Goal: Navigation & Orientation: Find specific page/section

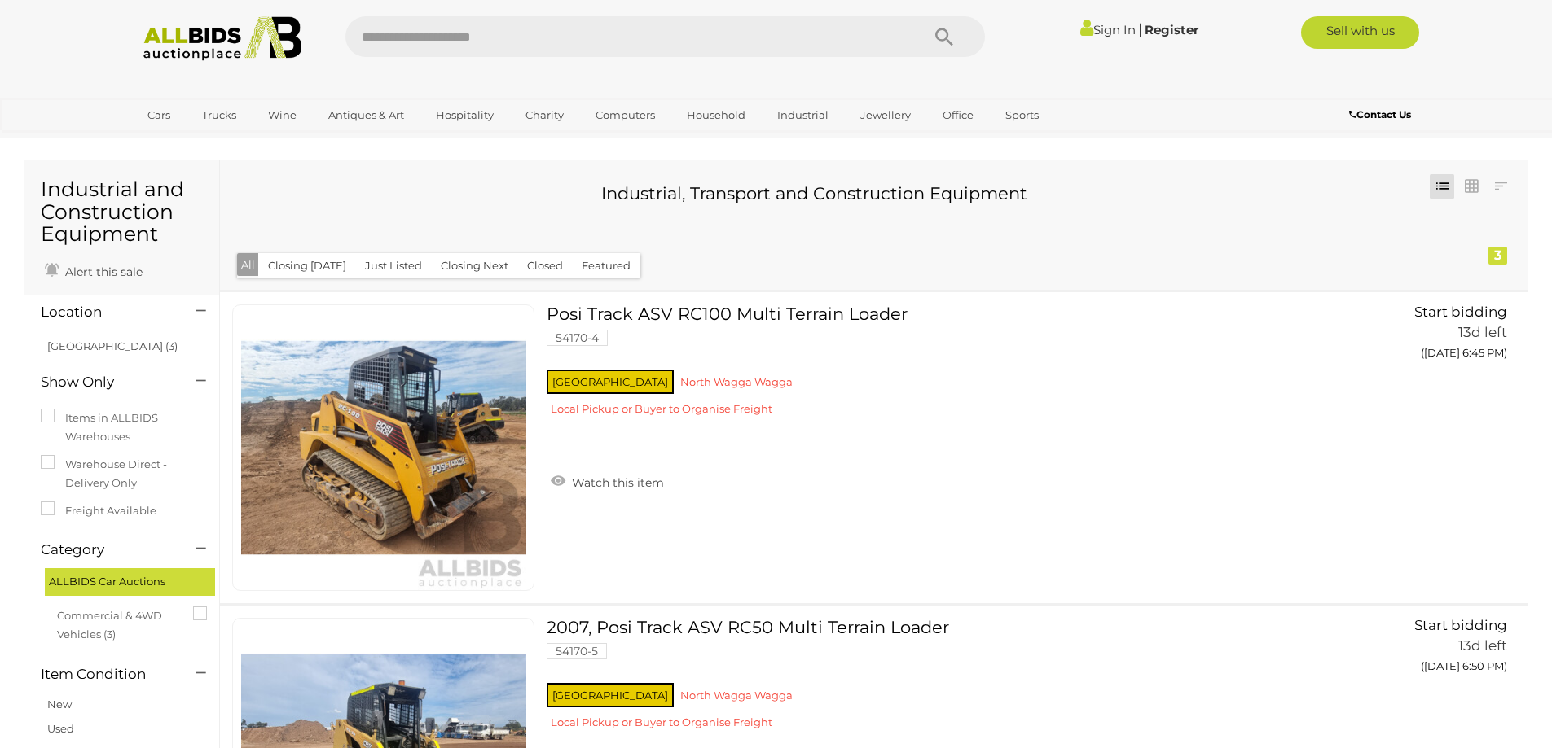
click at [205, 37] on img at bounding box center [222, 38] width 177 height 45
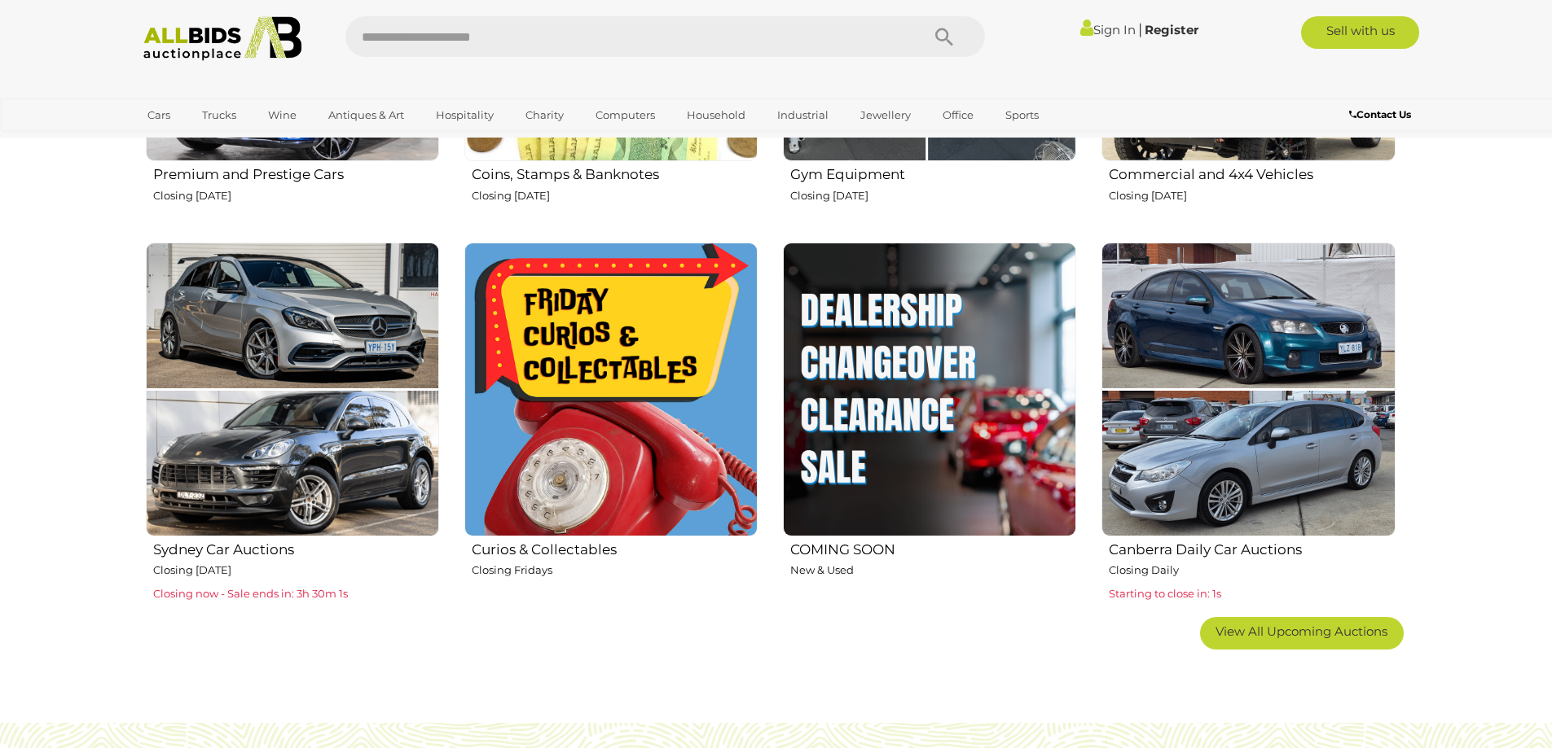
scroll to position [896, 0]
click at [603, 349] on img at bounding box center [610, 388] width 293 height 293
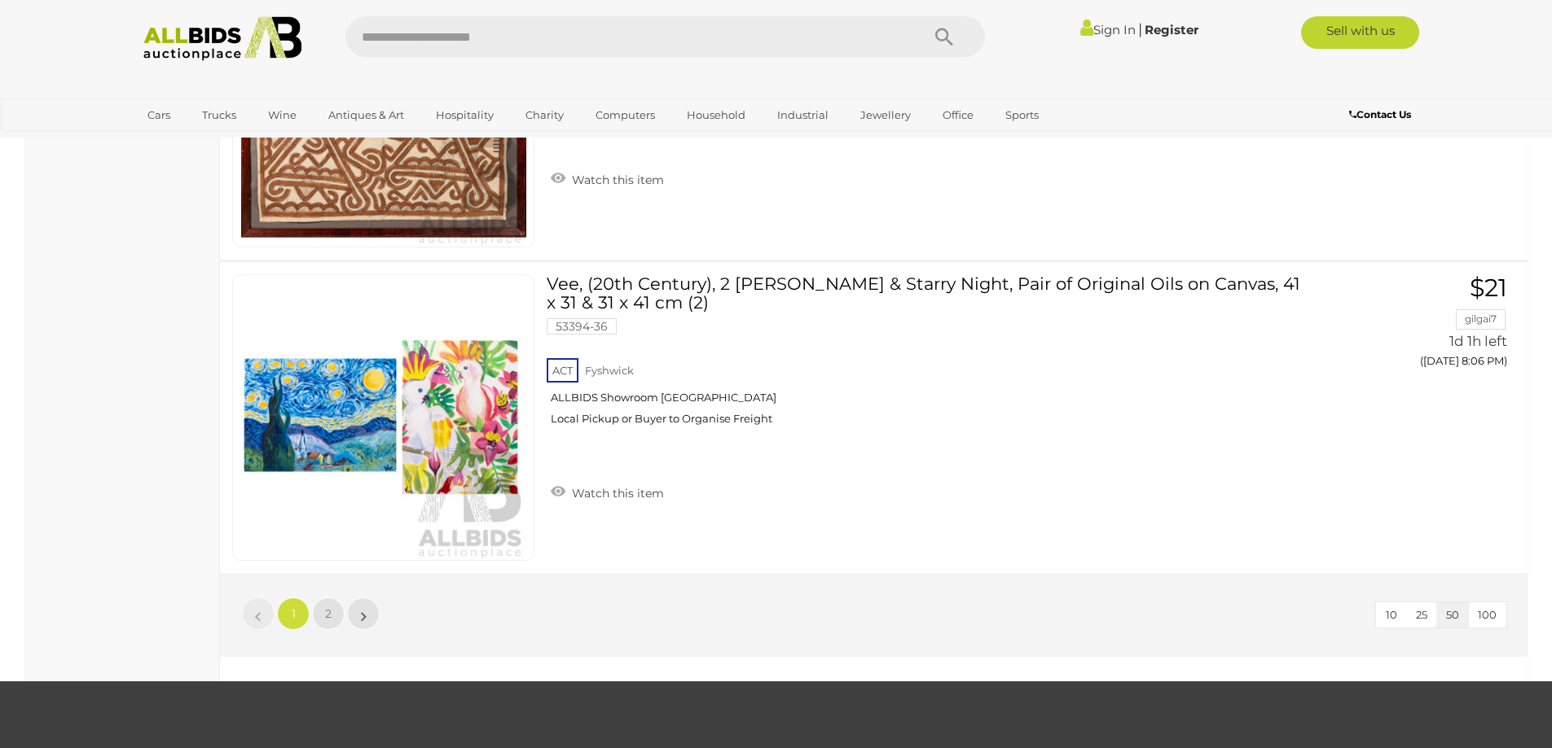
scroll to position [15393, 0]
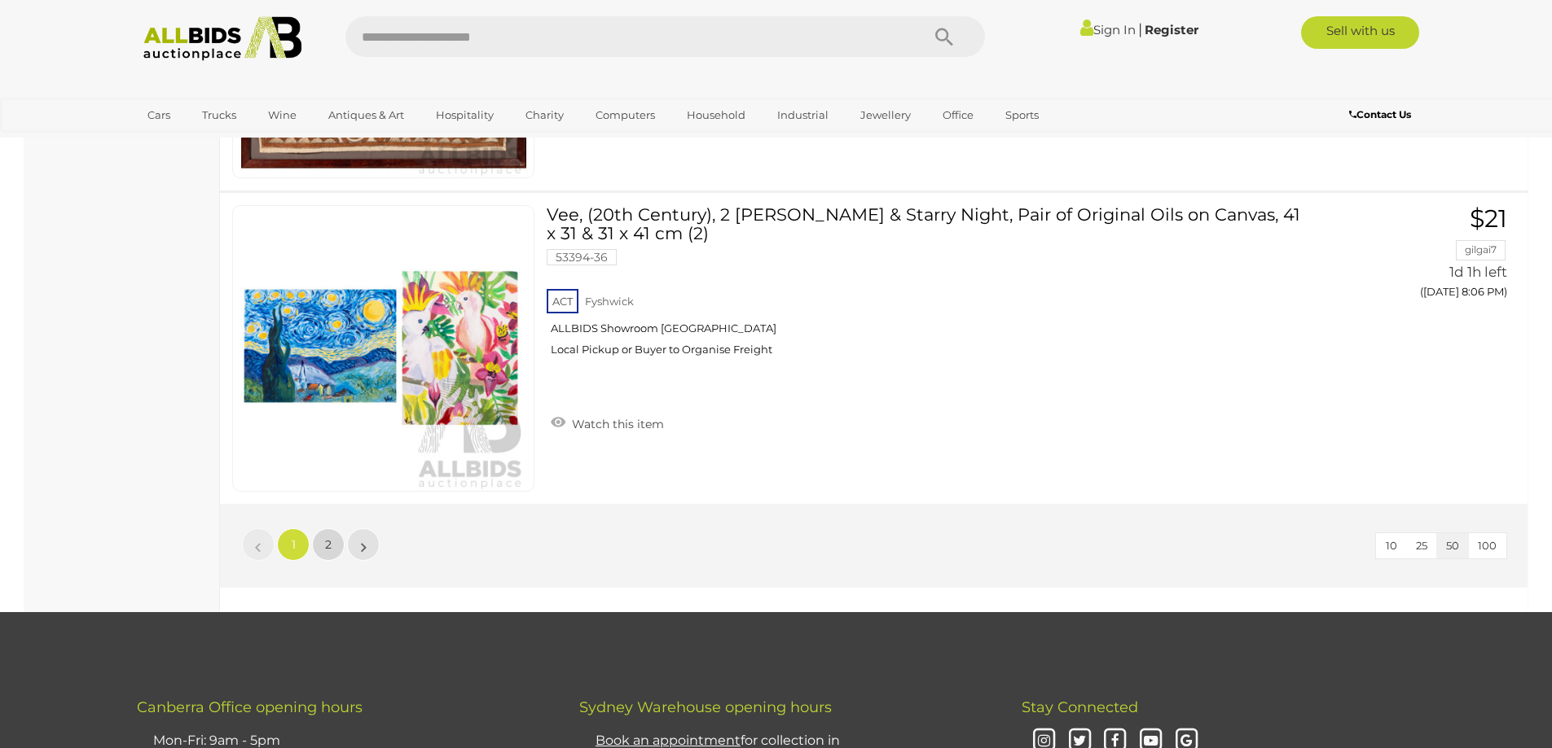
click at [330, 546] on span "2" at bounding box center [328, 545] width 7 height 15
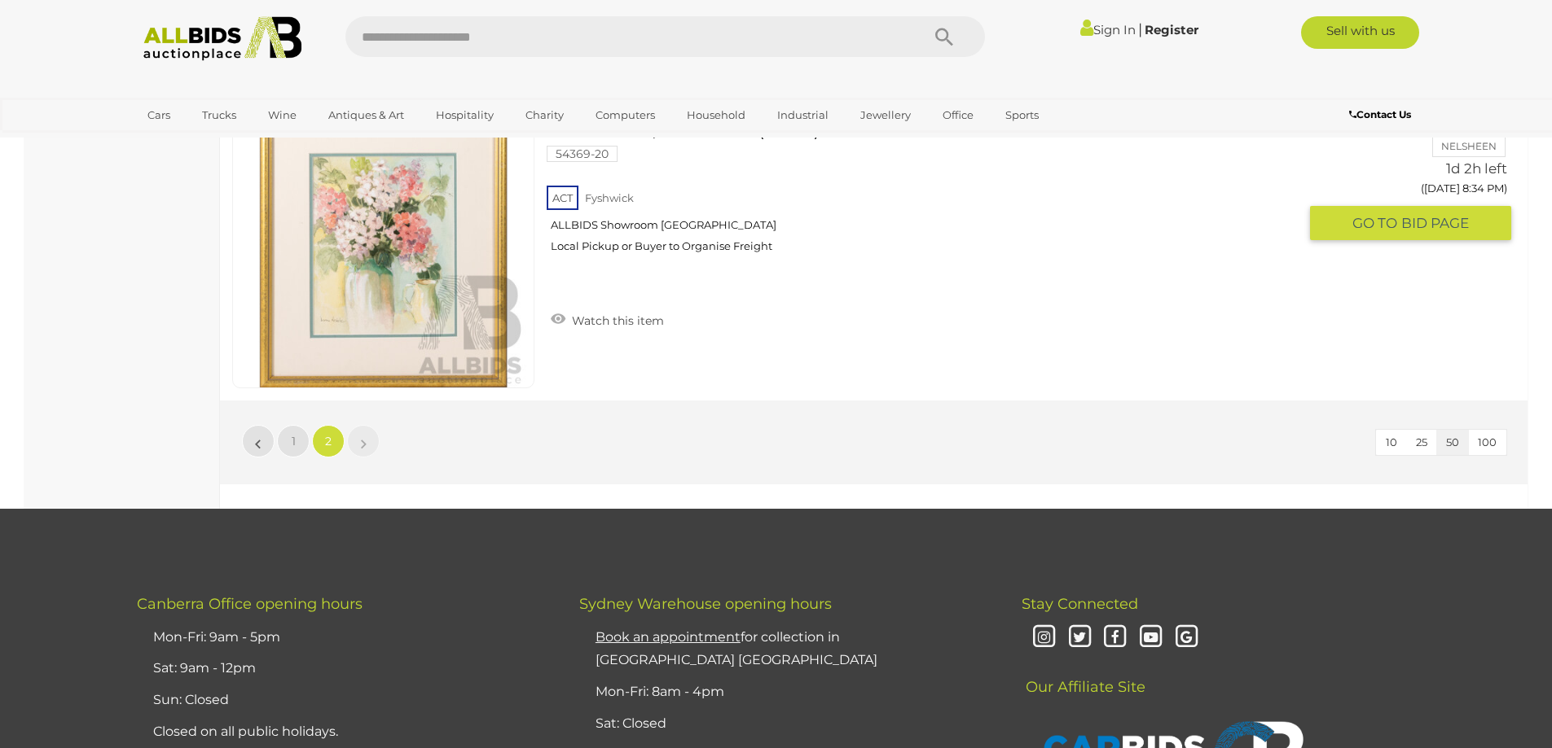
scroll to position [4210, 0]
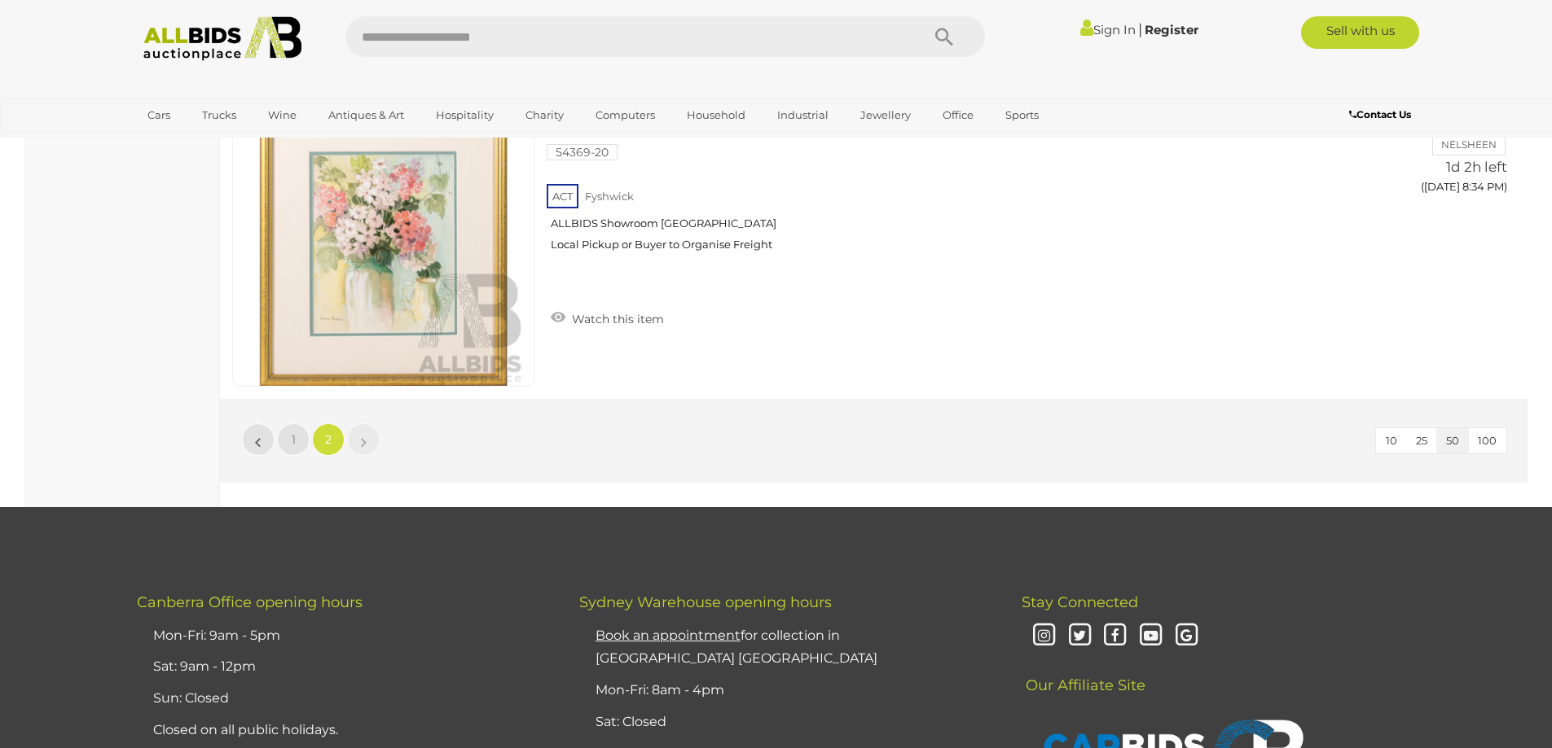
scroll to position [56, 0]
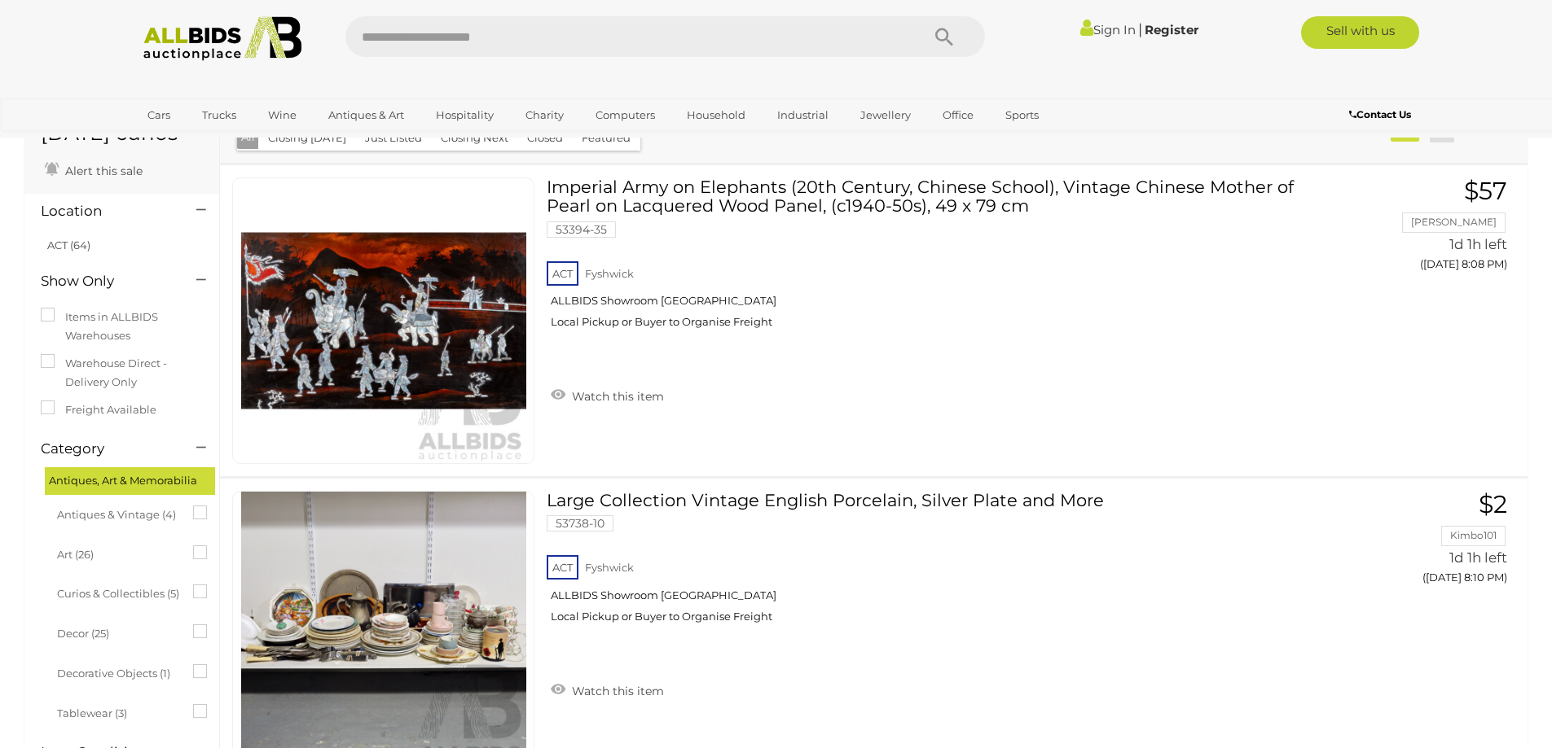
click at [214, 55] on img at bounding box center [222, 38] width 177 height 45
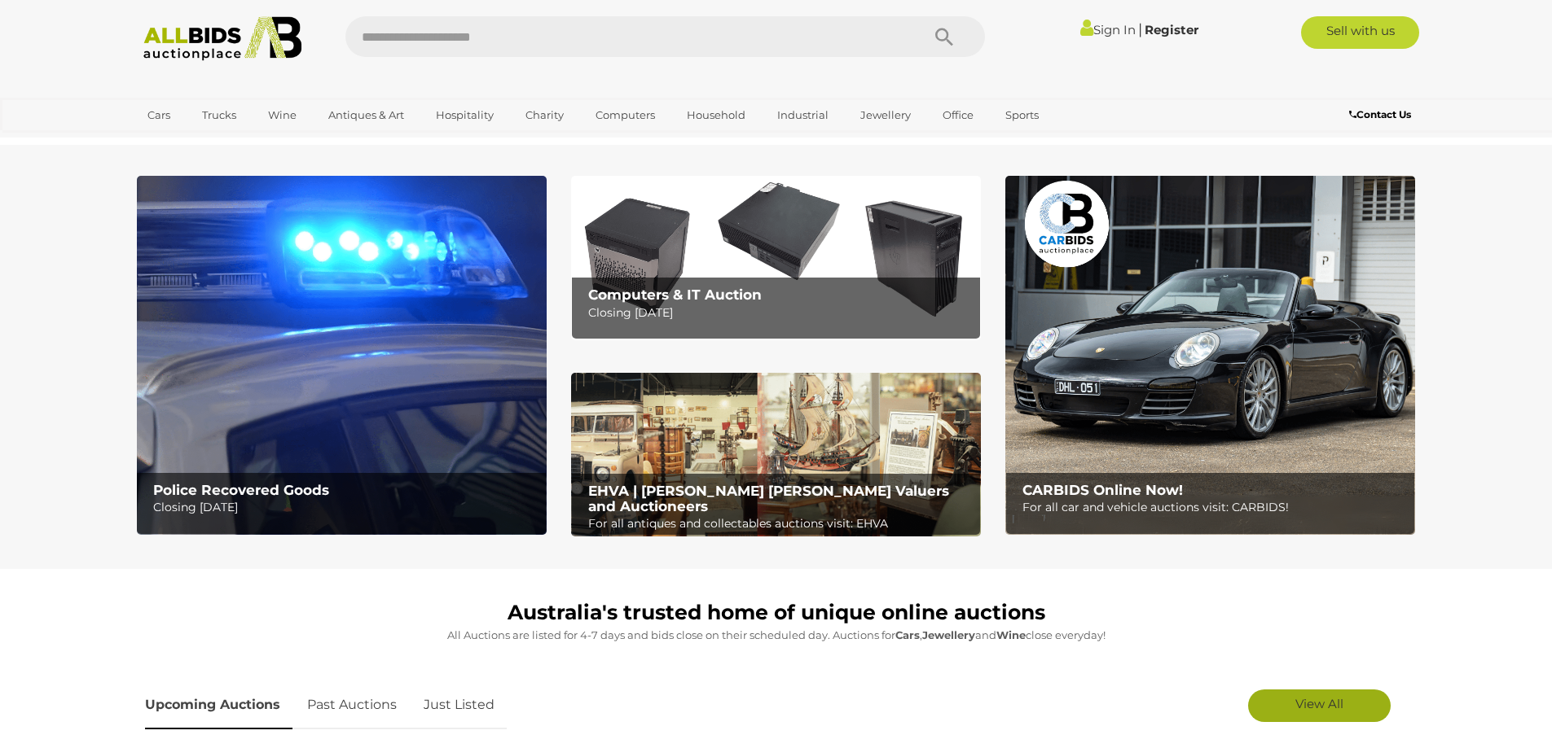
click at [1308, 701] on span "View All" at bounding box center [1319, 703] width 48 height 15
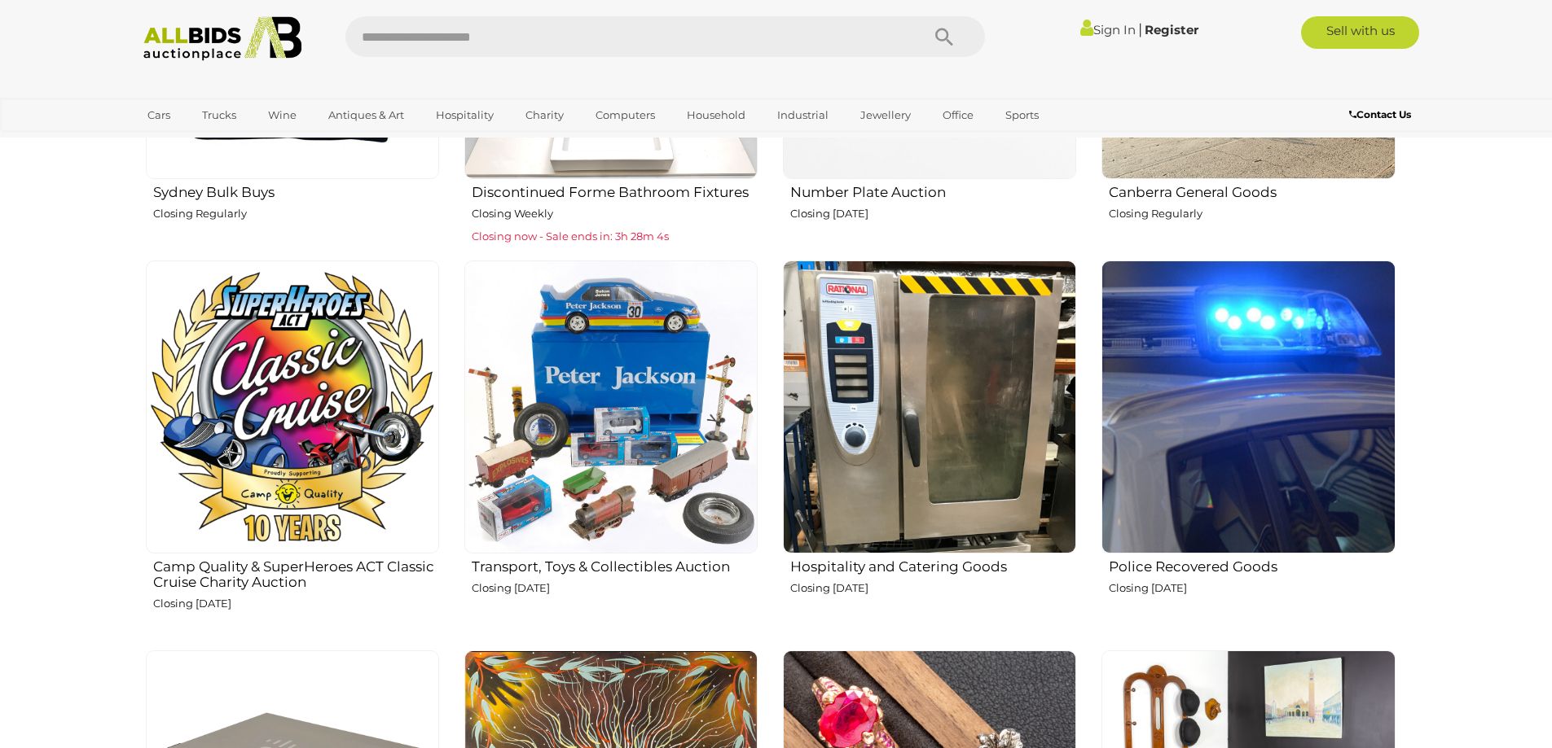
scroll to position [1629, 0]
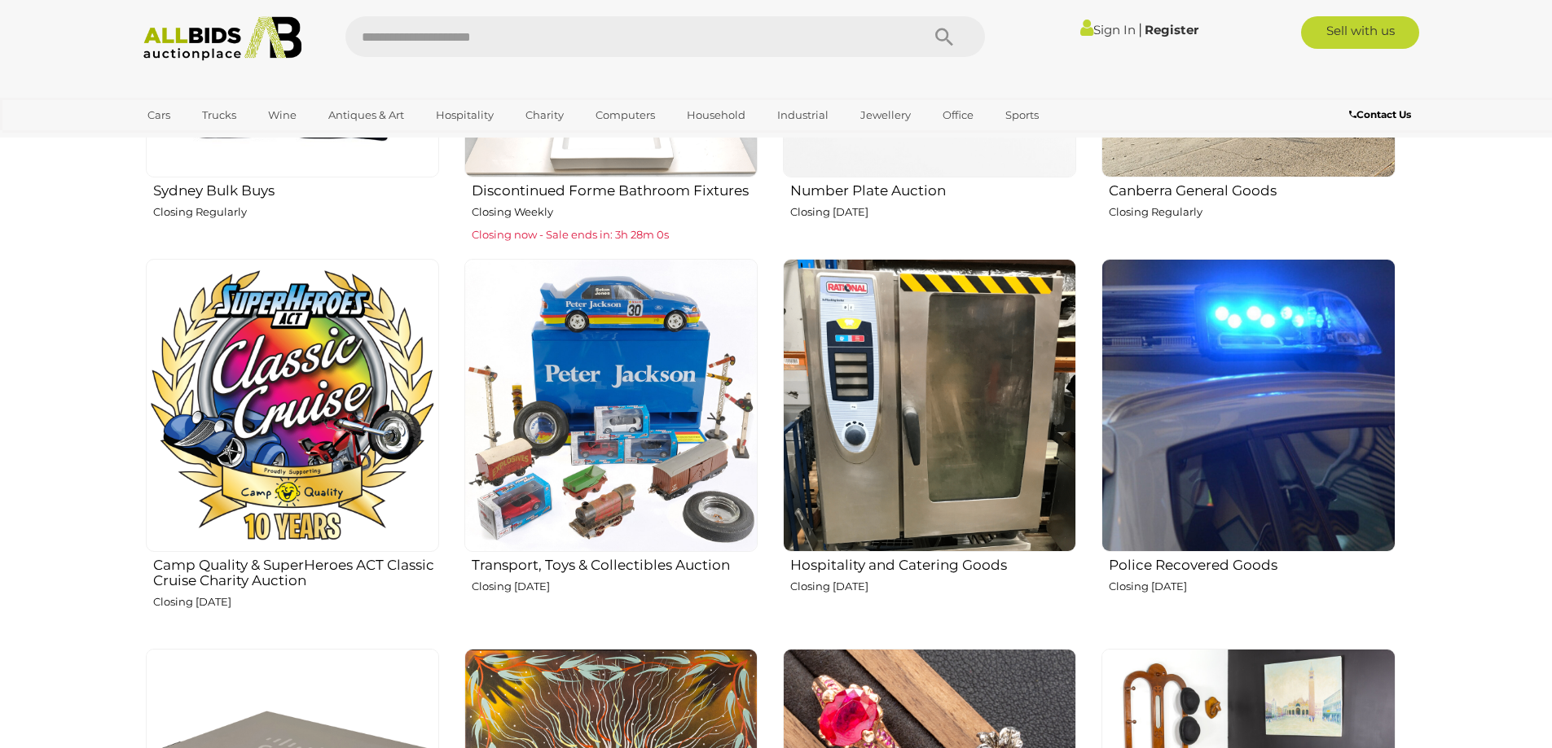
click at [625, 366] on img at bounding box center [610, 405] width 293 height 293
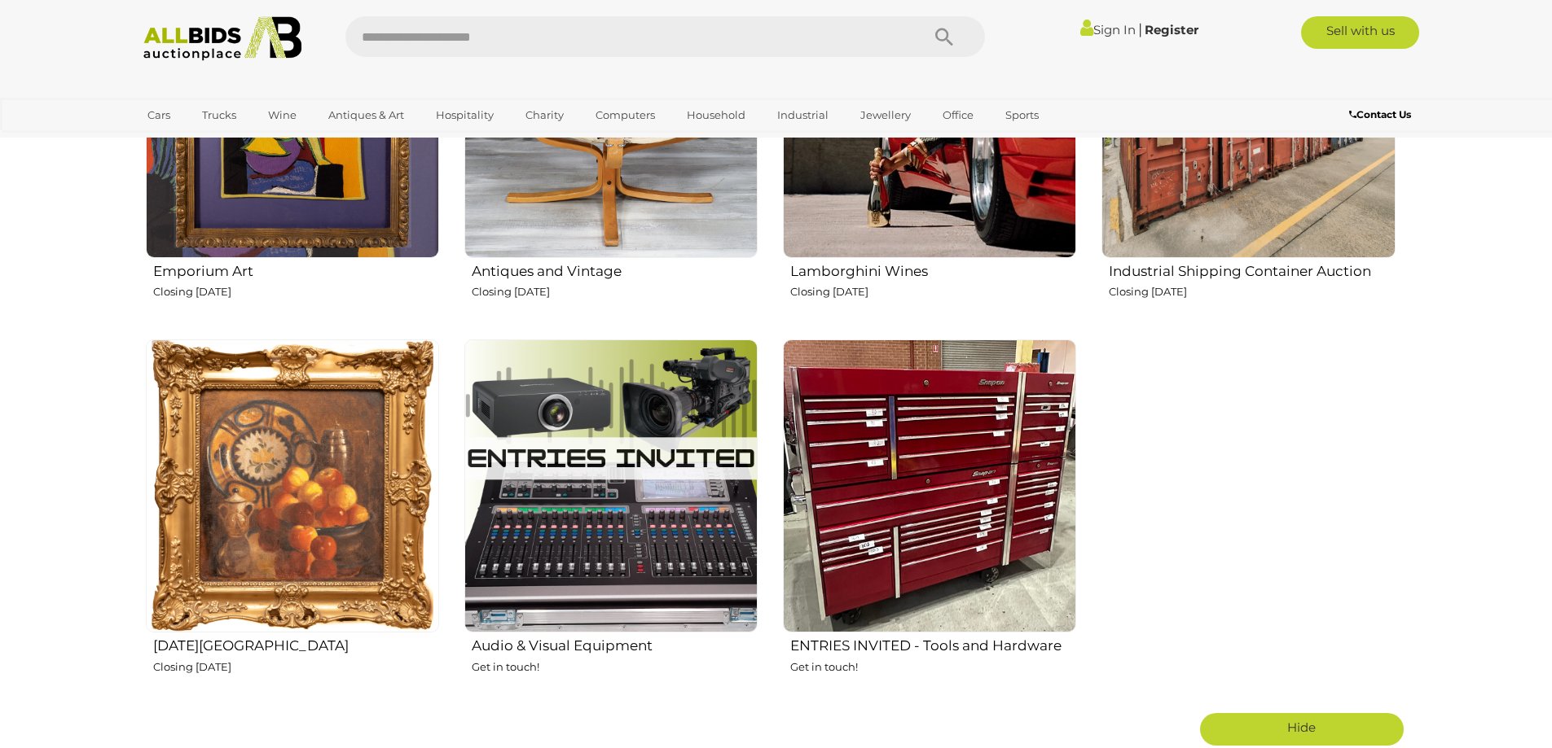
scroll to position [2443, 0]
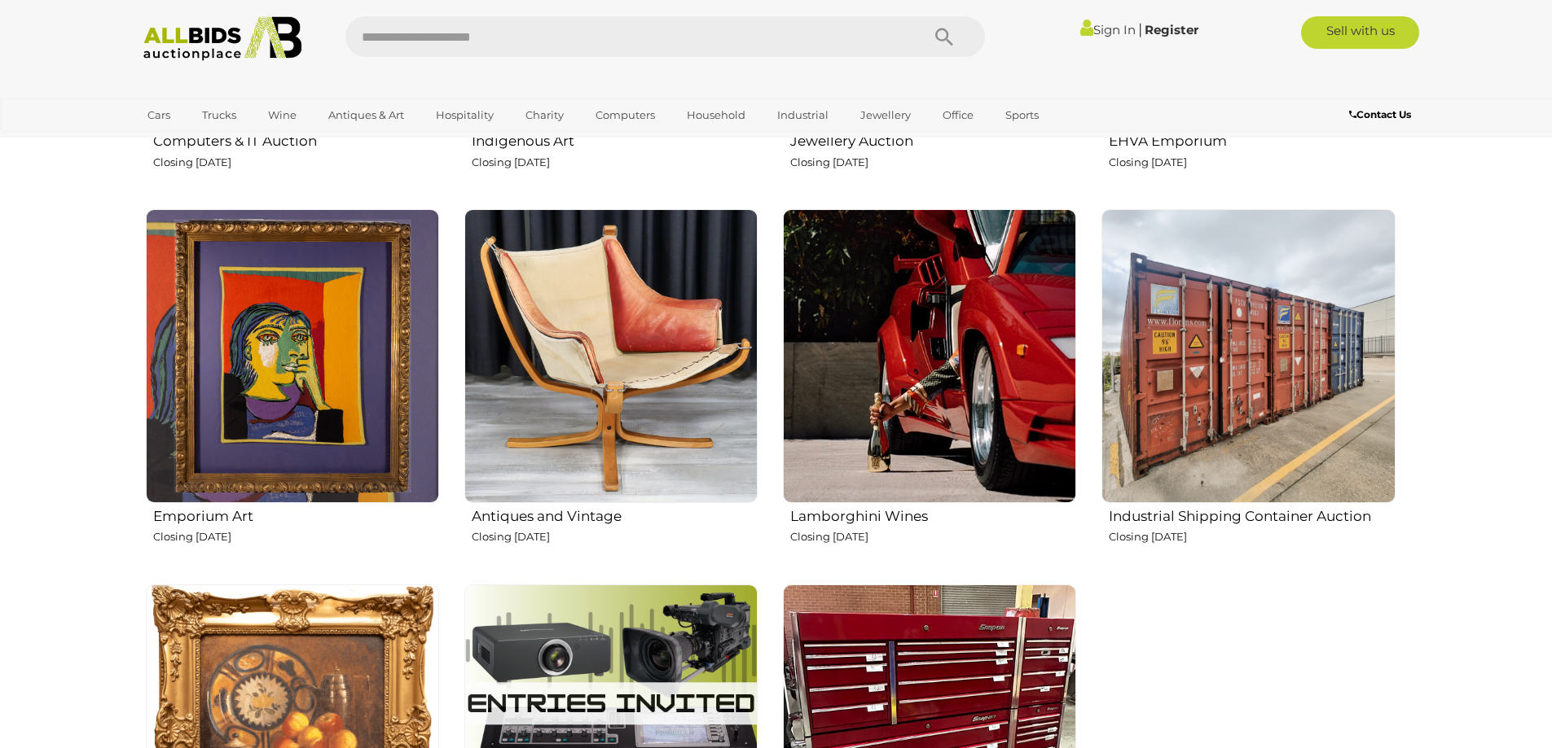
click at [1166, 341] on img at bounding box center [1247, 355] width 293 height 293
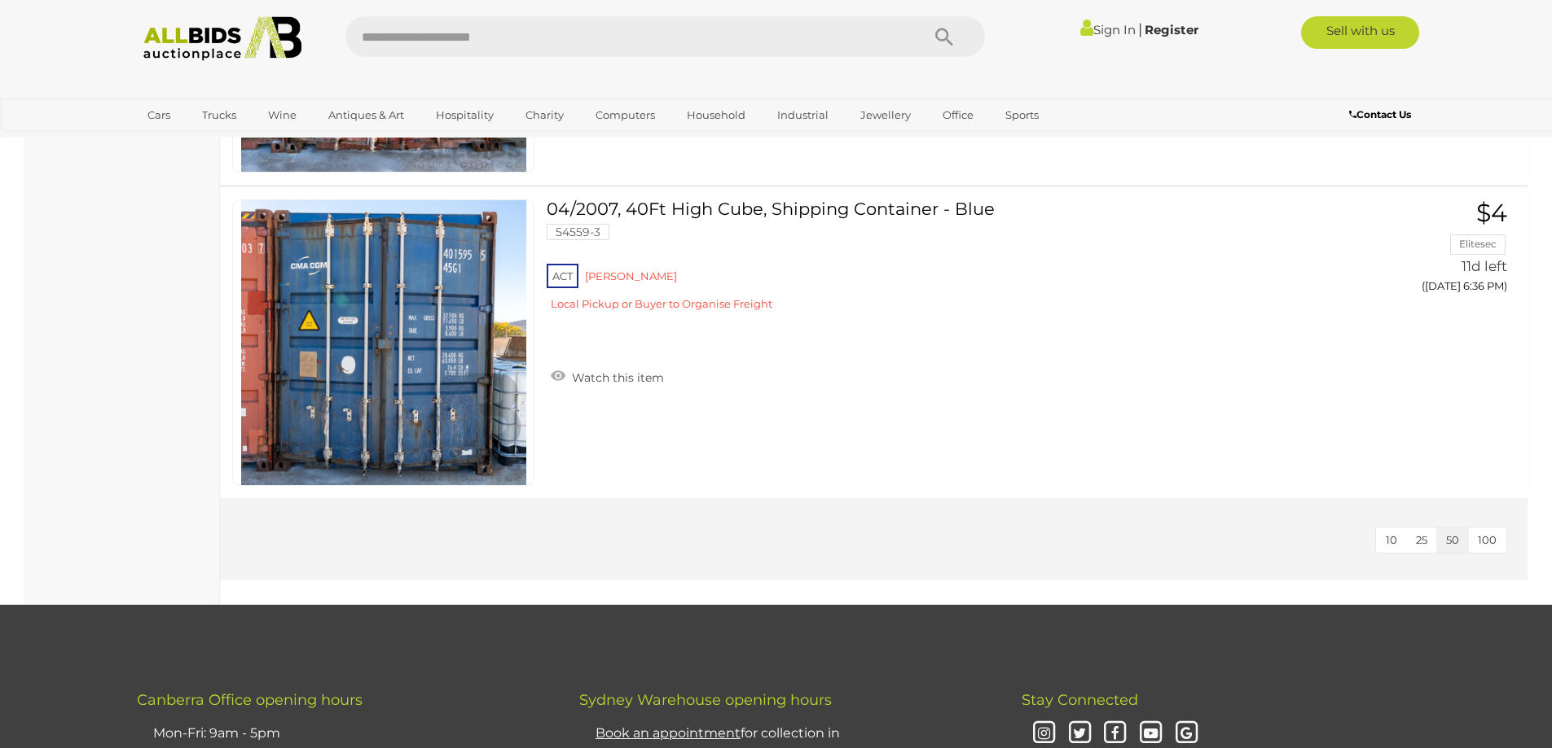
scroll to position [652, 0]
